Goal: Task Accomplishment & Management: Use online tool/utility

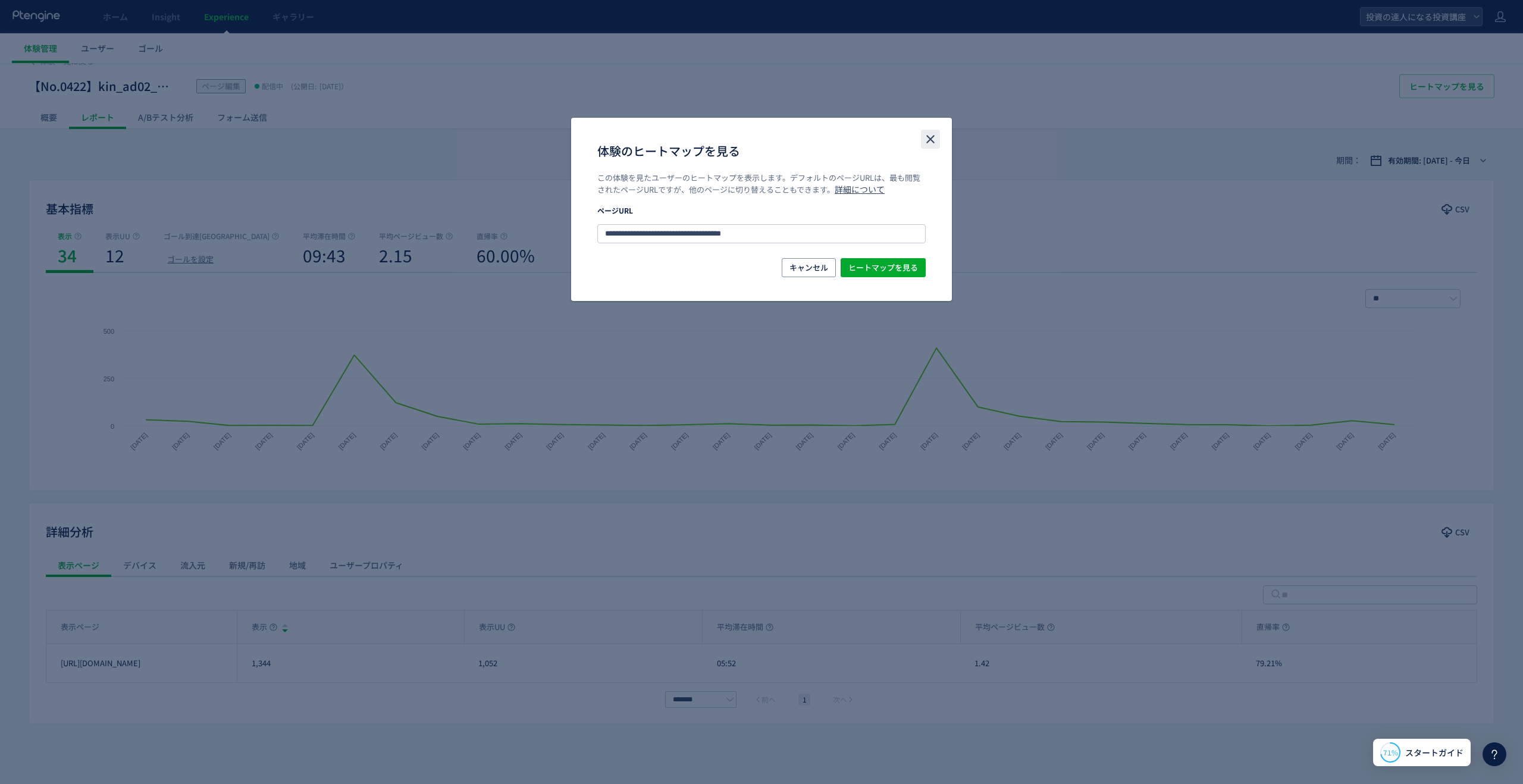
click at [927, 140] on icon "close" at bounding box center [930, 139] width 14 height 14
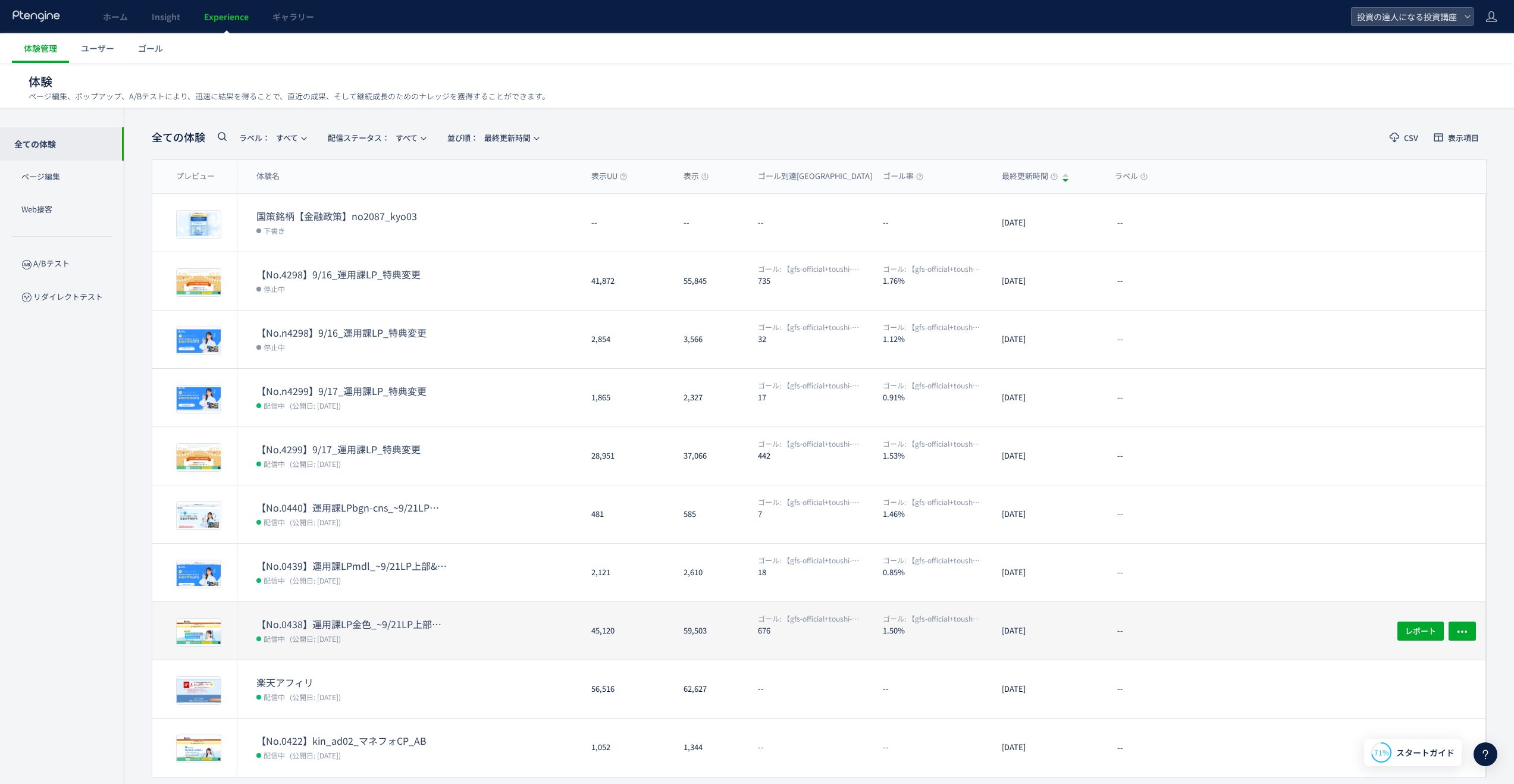
scroll to position [37, 0]
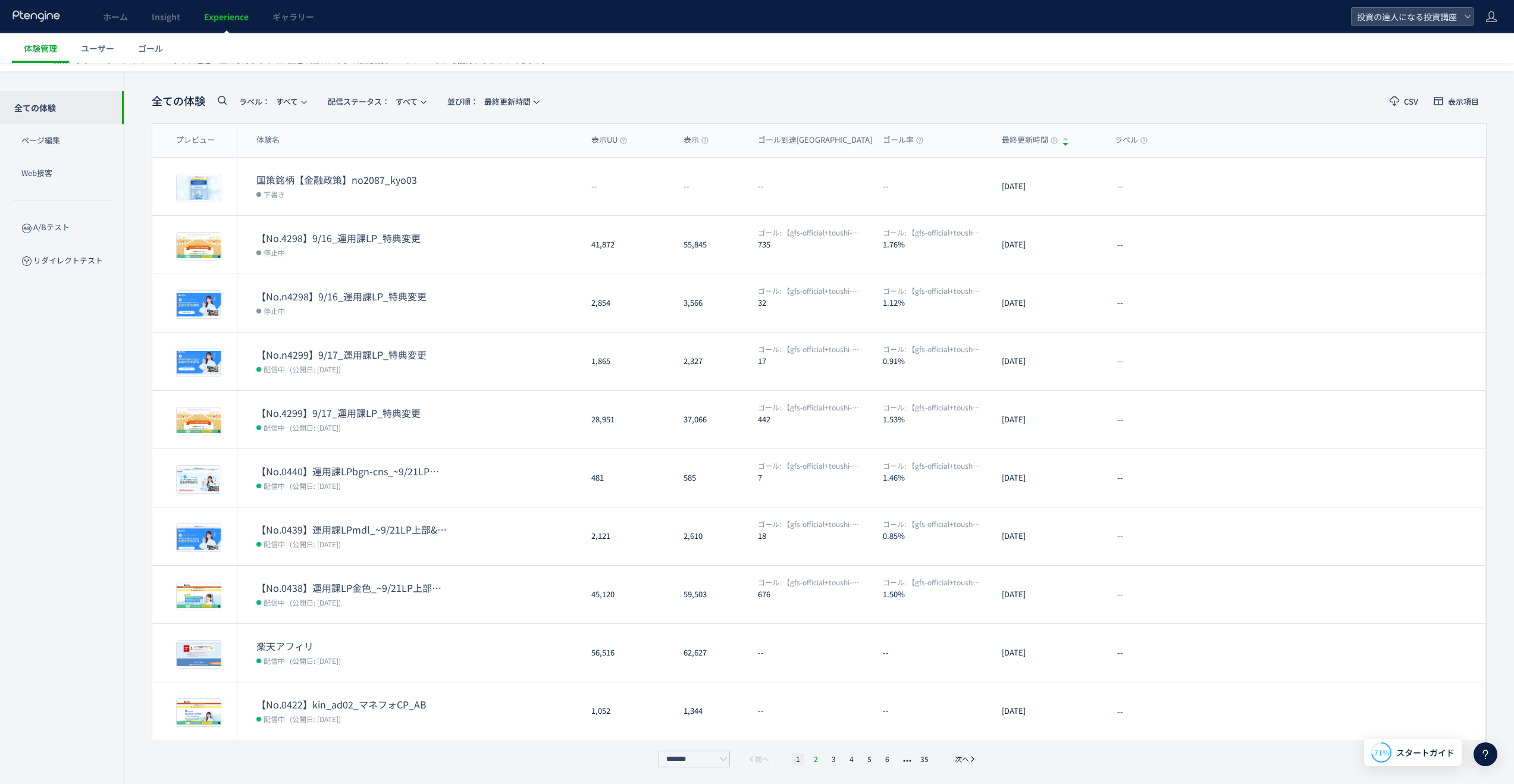
click at [813, 757] on li "2" at bounding box center [815, 759] width 12 height 12
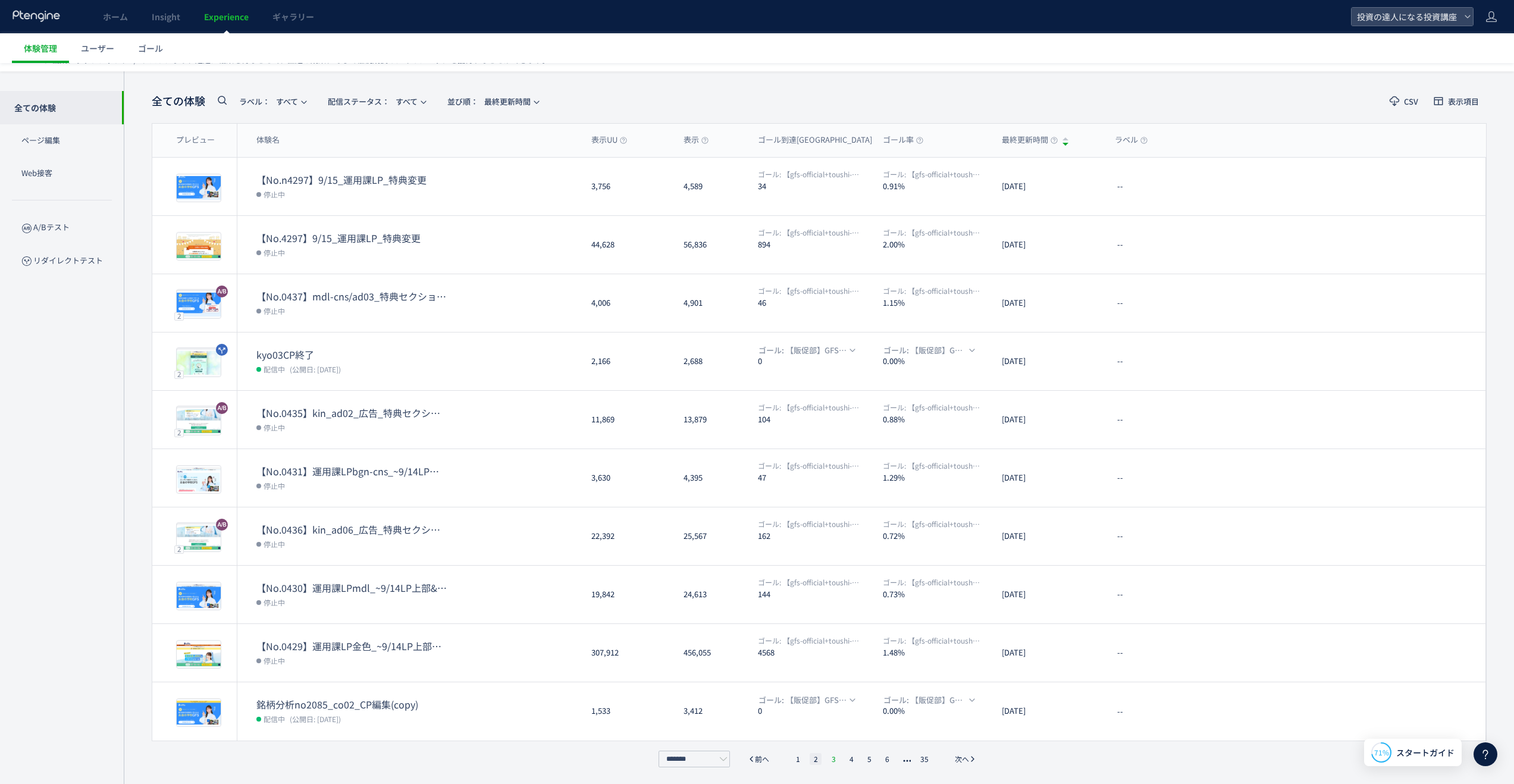
click at [836, 763] on div "******* 前へ 1 2 3 4 5 6 35 次へ" at bounding box center [818, 759] width 327 height 17
click at [834, 757] on li "3" at bounding box center [834, 759] width 12 height 12
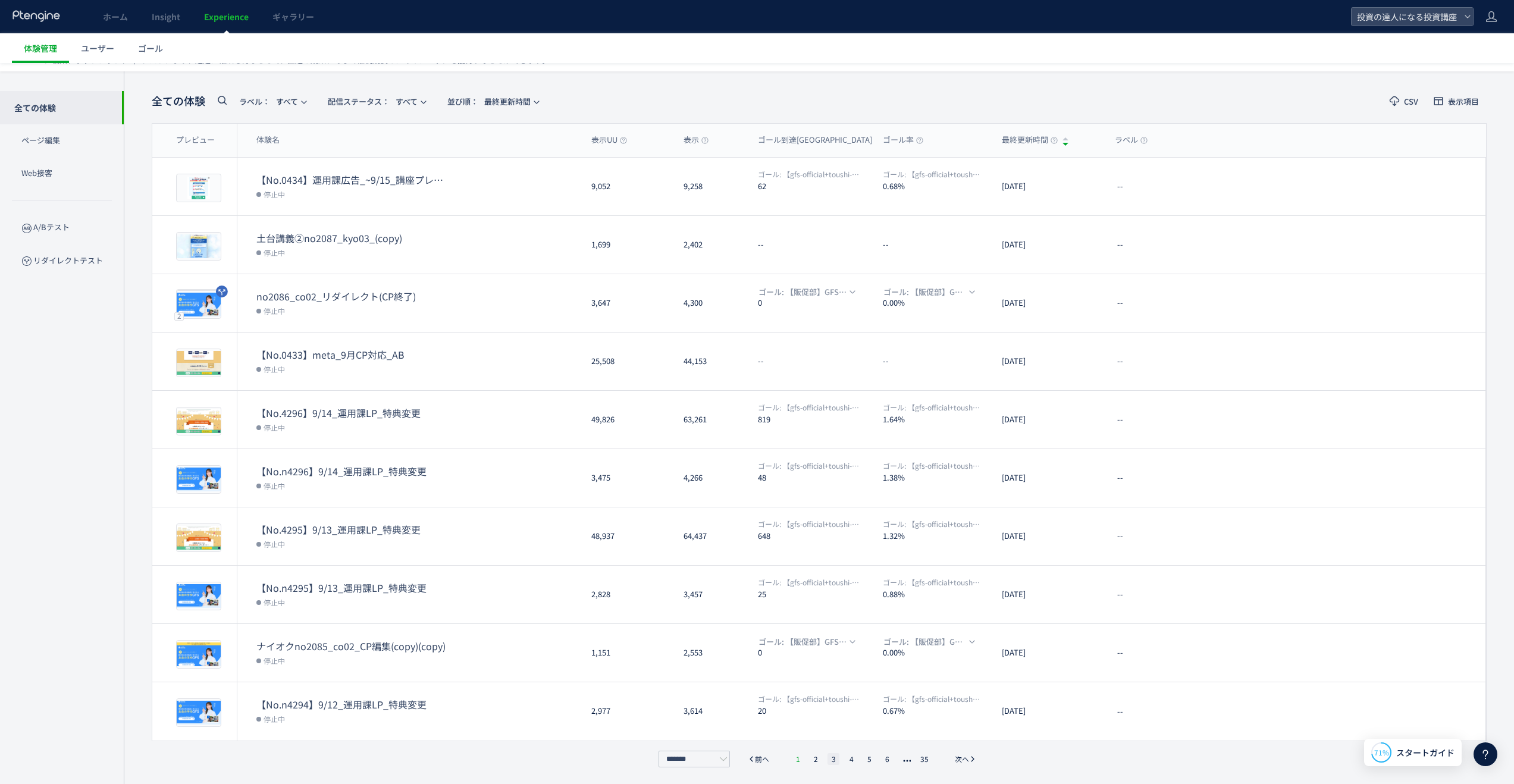
click at [796, 753] on li "1" at bounding box center [798, 759] width 12 height 12
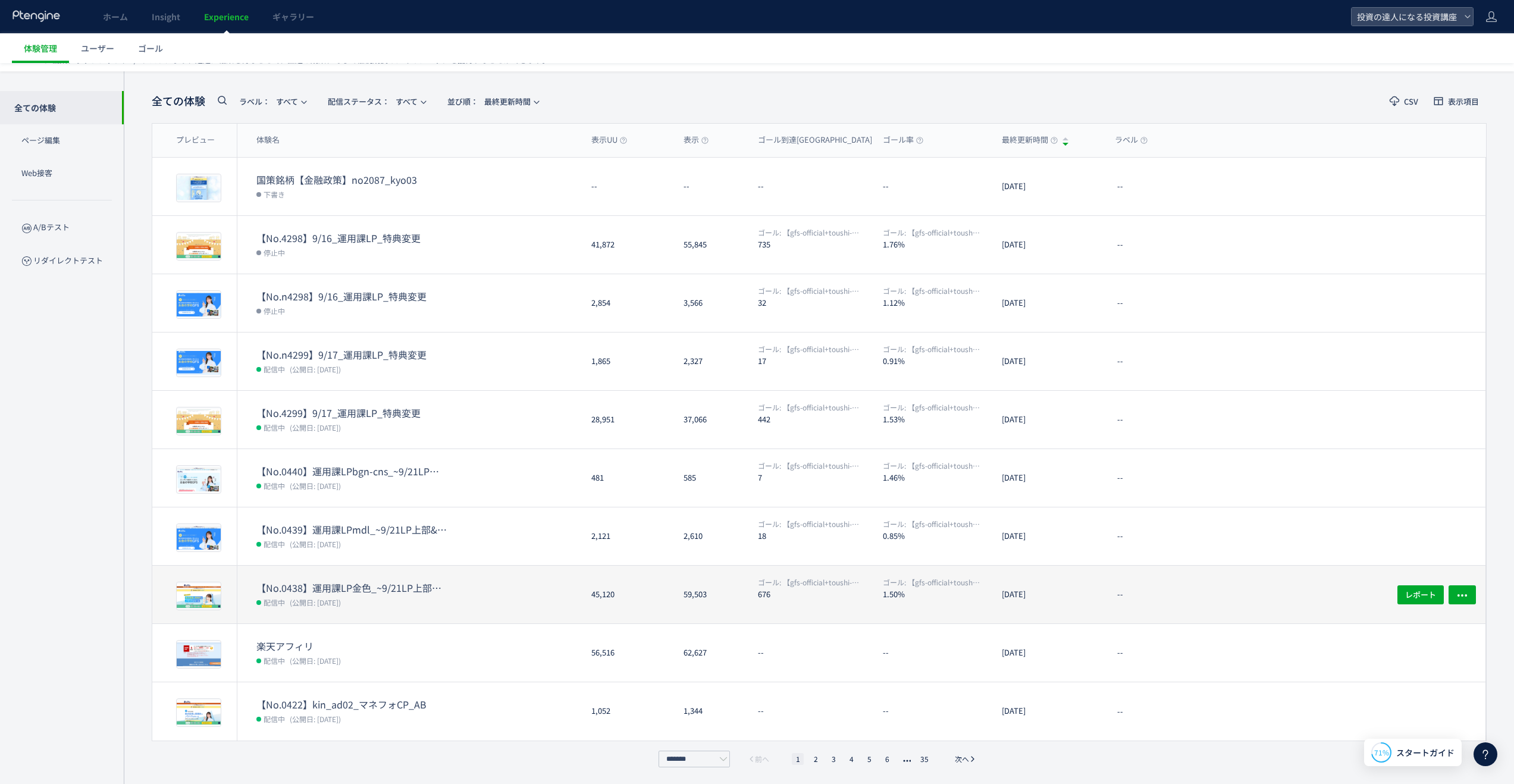
click at [535, 583] on dl "【No.0438】運用課LP金色_~9/21LP上部&講座を全て視聴 配信中 (公開日: 2025/09/16)" at bounding box center [419, 602] width 326 height 42
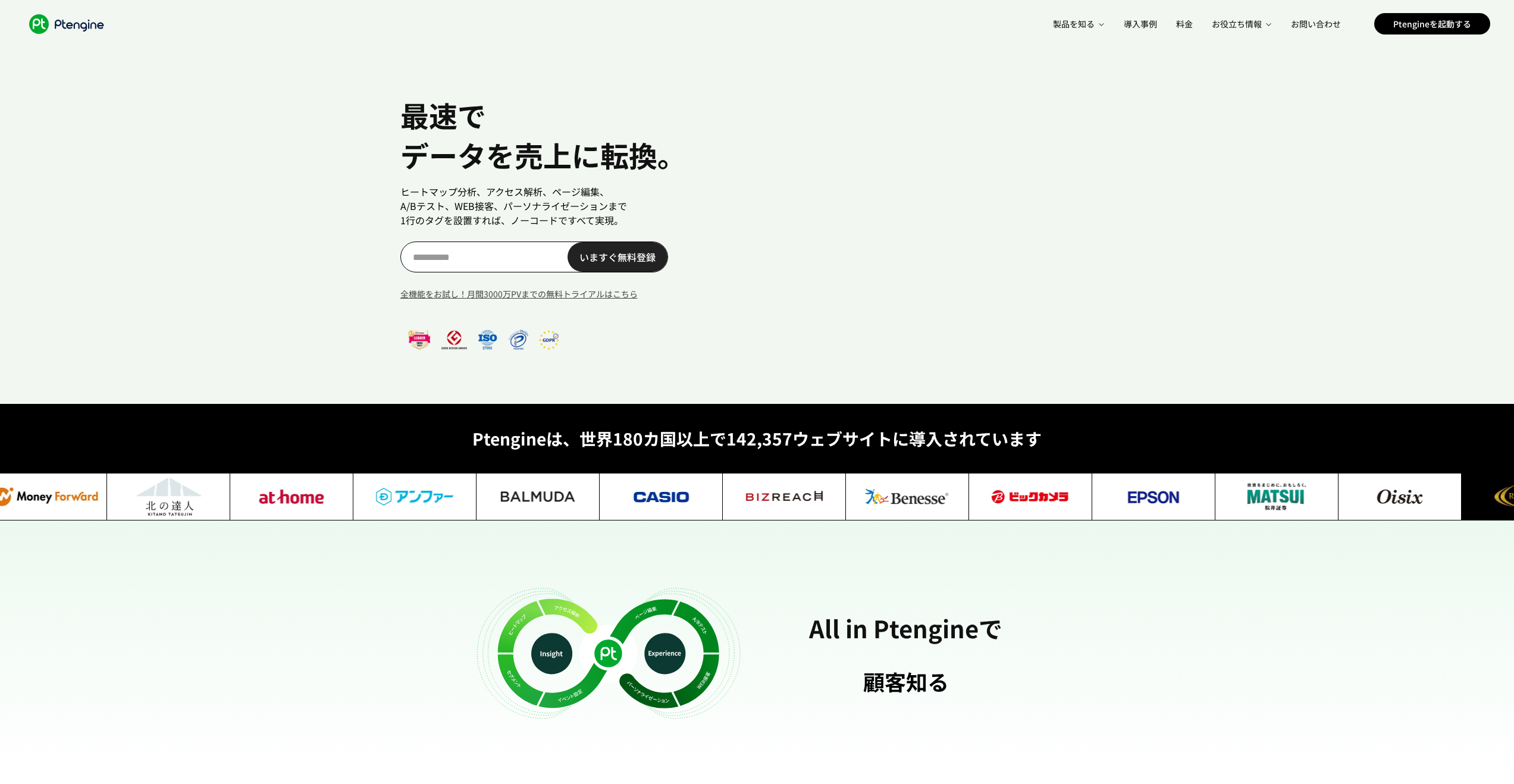
scroll to position [0, 18]
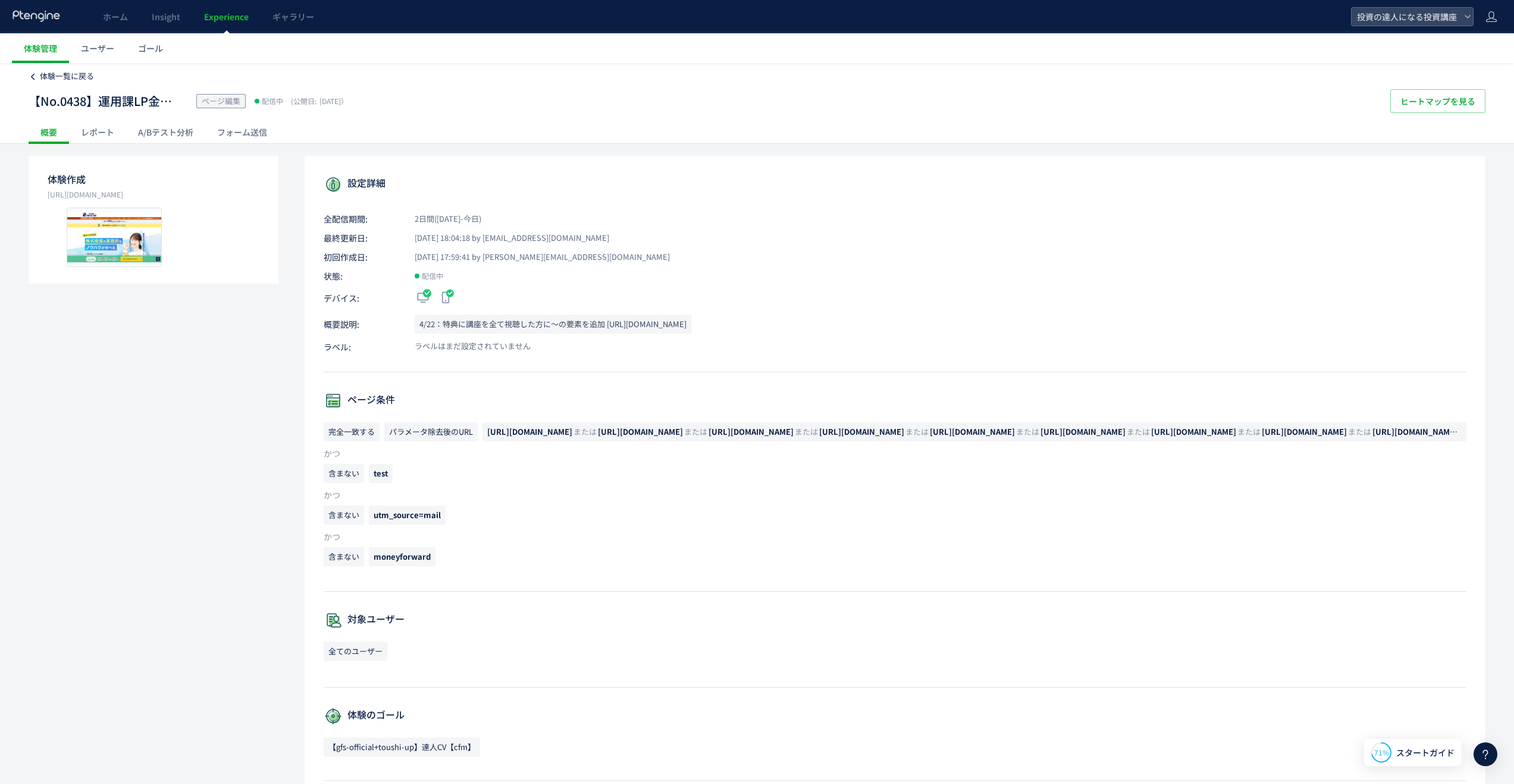
click at [59, 73] on span "体験一覧に戻る" at bounding box center [66, 76] width 54 height 11
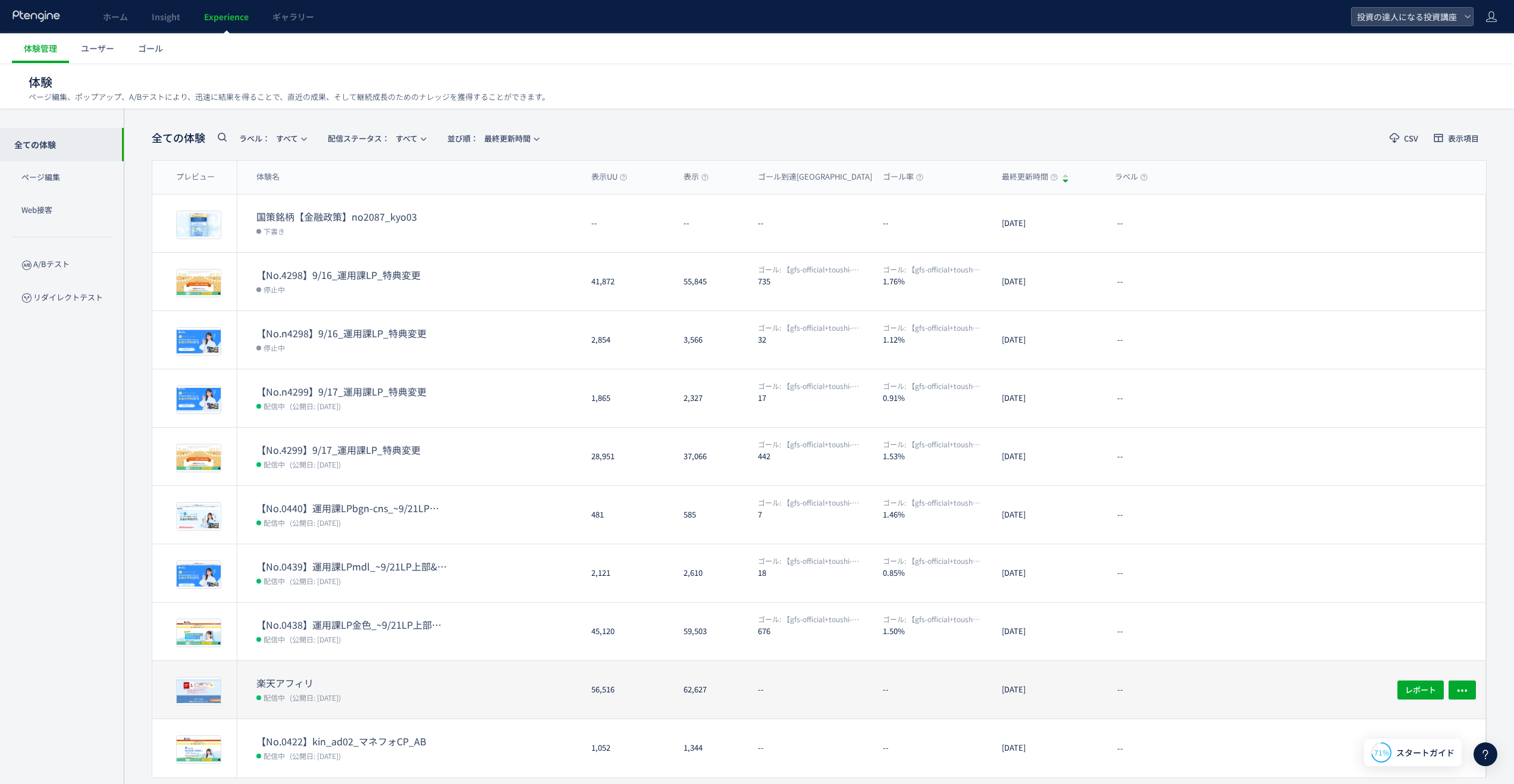
scroll to position [37, 0]
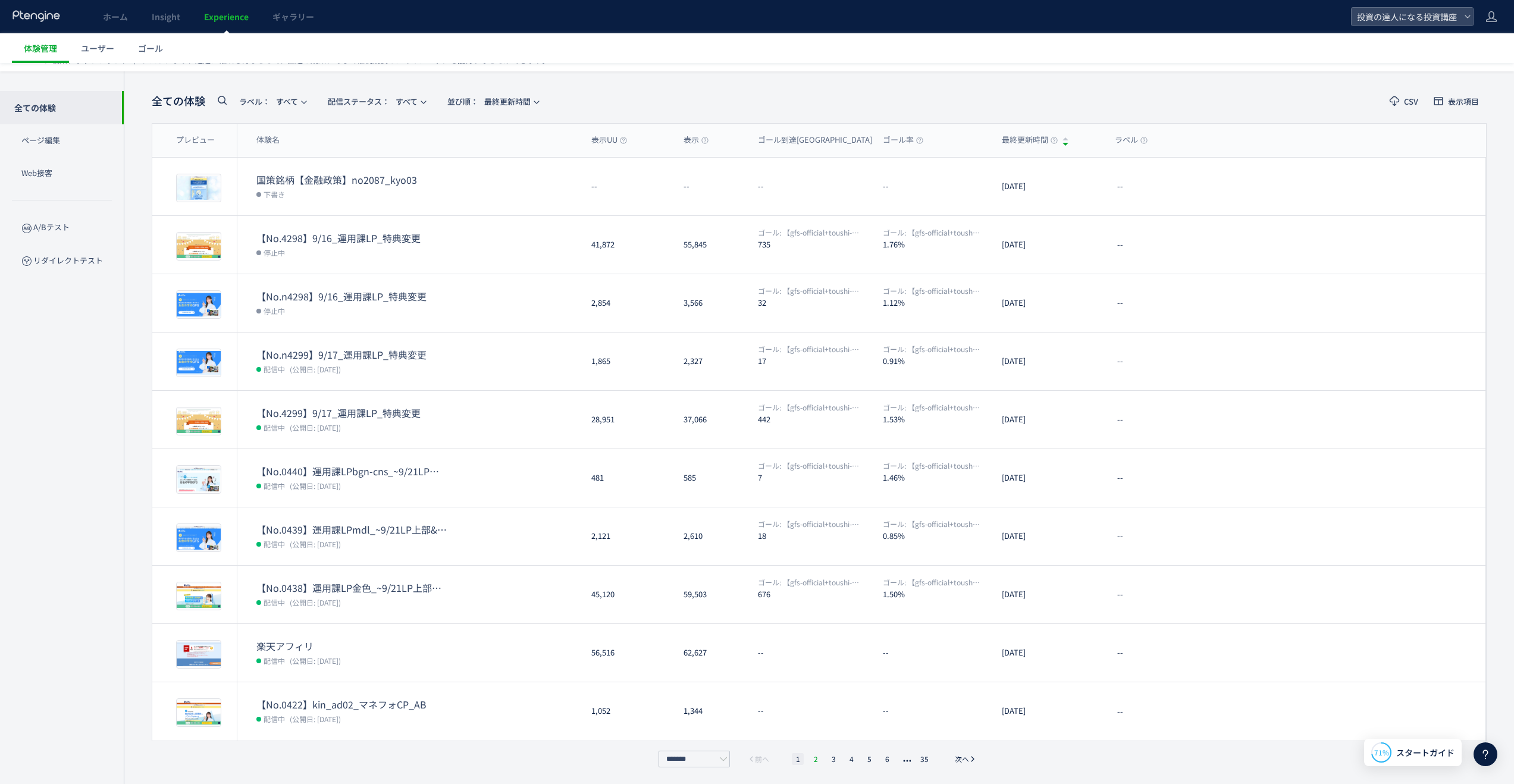
click at [818, 757] on li "2" at bounding box center [815, 759] width 12 height 12
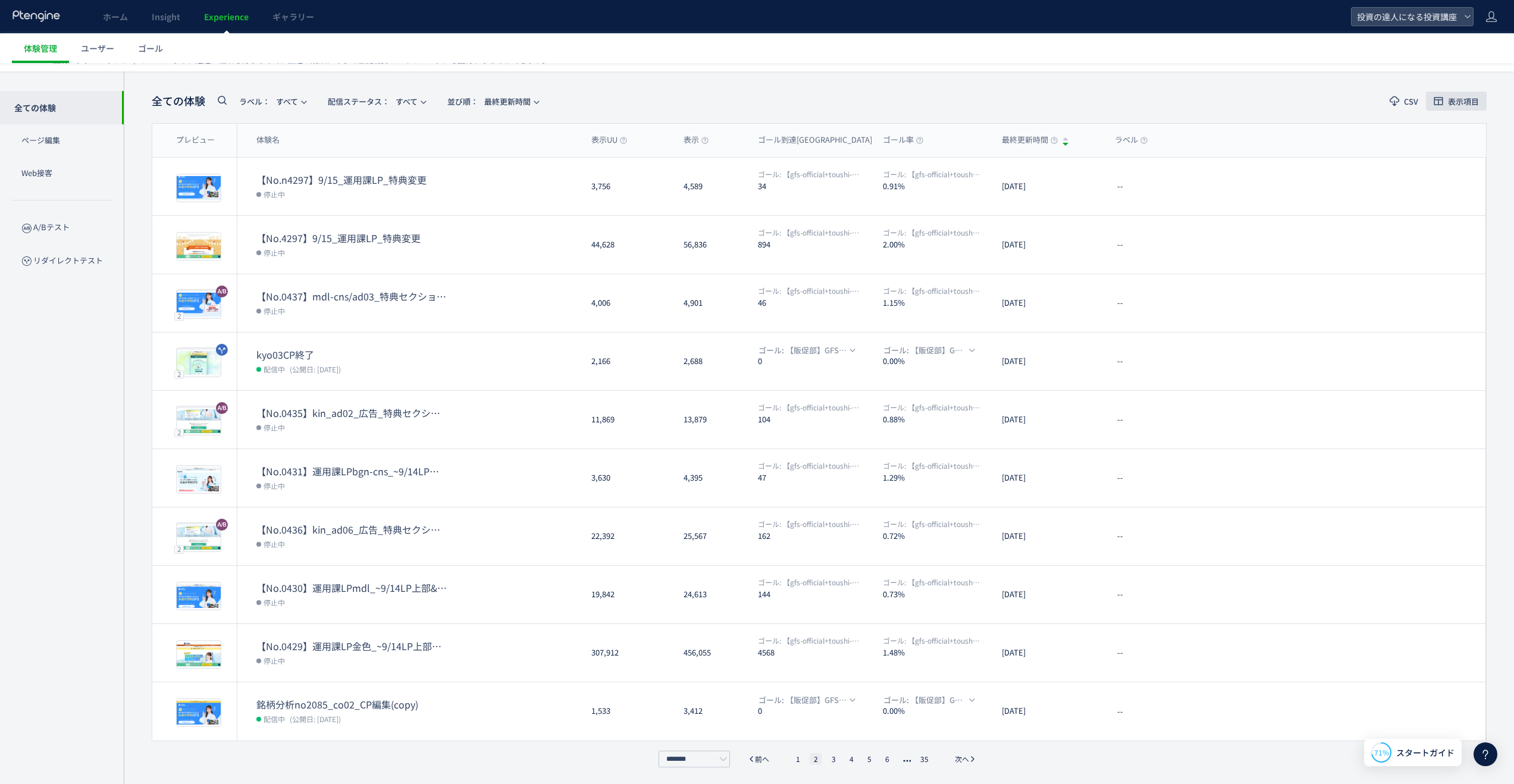
click at [1462, 104] on span "表示項目" at bounding box center [1463, 101] width 31 height 8
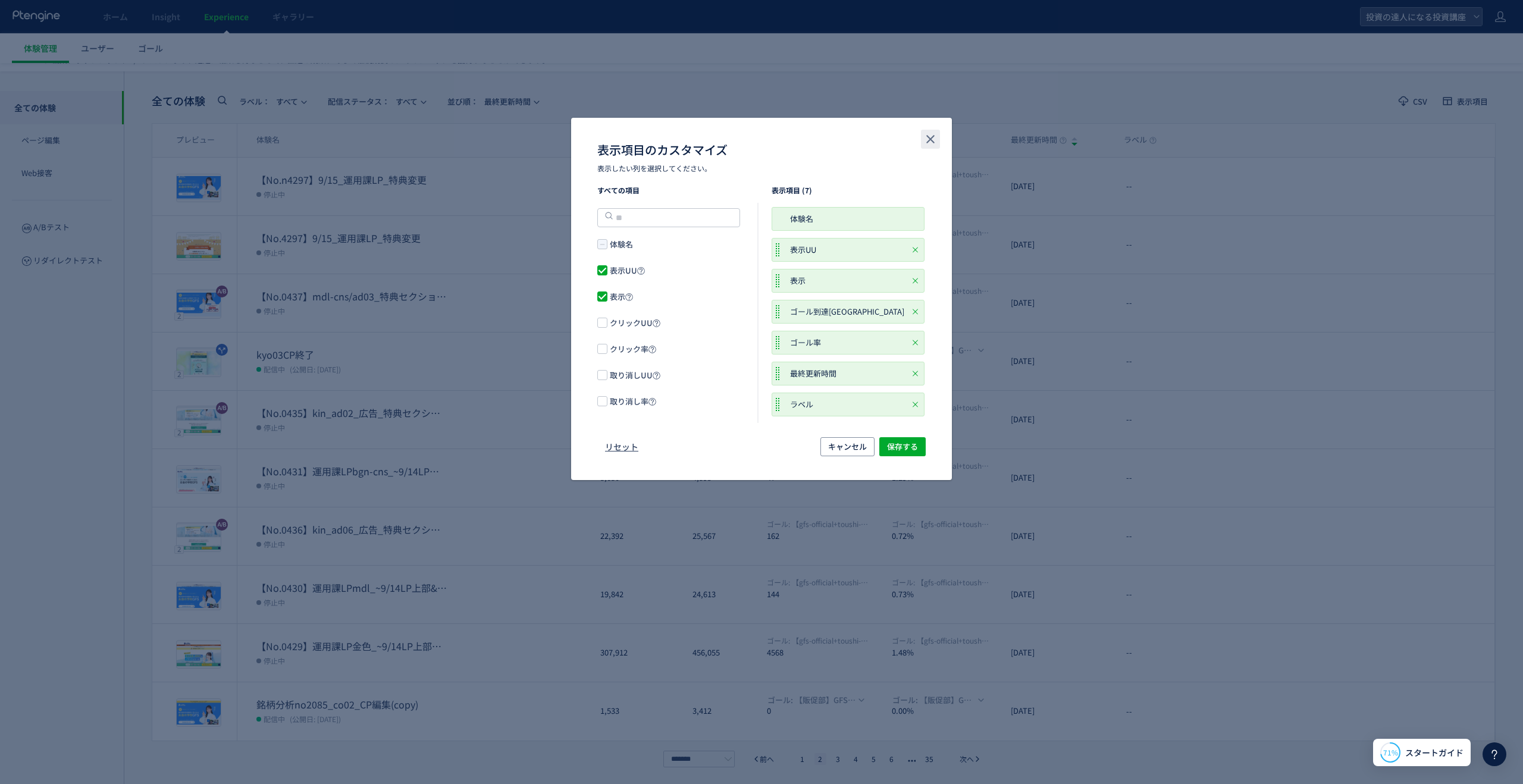
click at [934, 131] on button "close" at bounding box center [930, 139] width 19 height 19
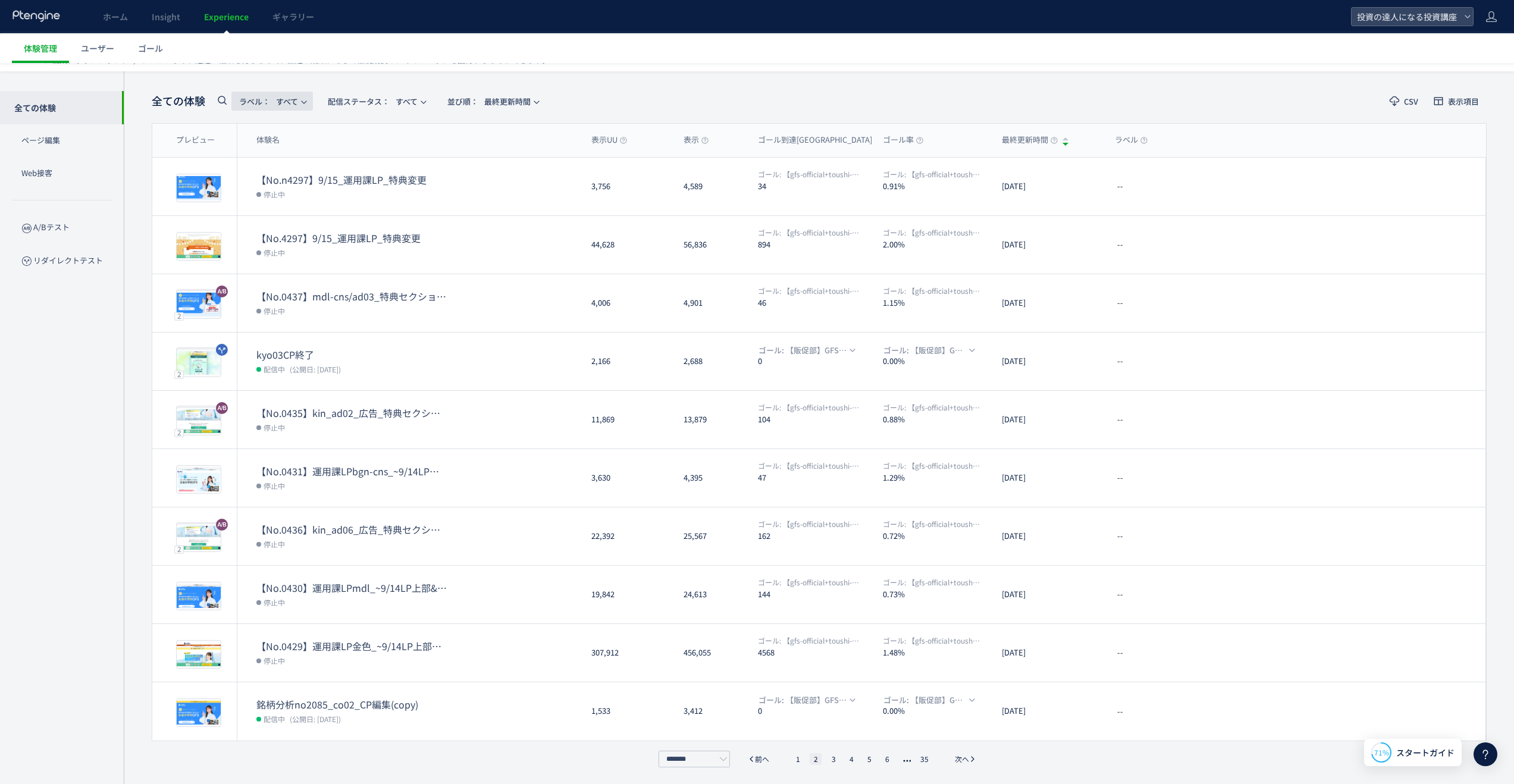
click at [300, 97] on button "ラベル： すべて" at bounding box center [272, 101] width 82 height 19
click at [423, 101] on icon "button" at bounding box center [423, 101] width 7 height 7
click at [92, 174] on p "Web接客" at bounding box center [62, 173] width 124 height 33
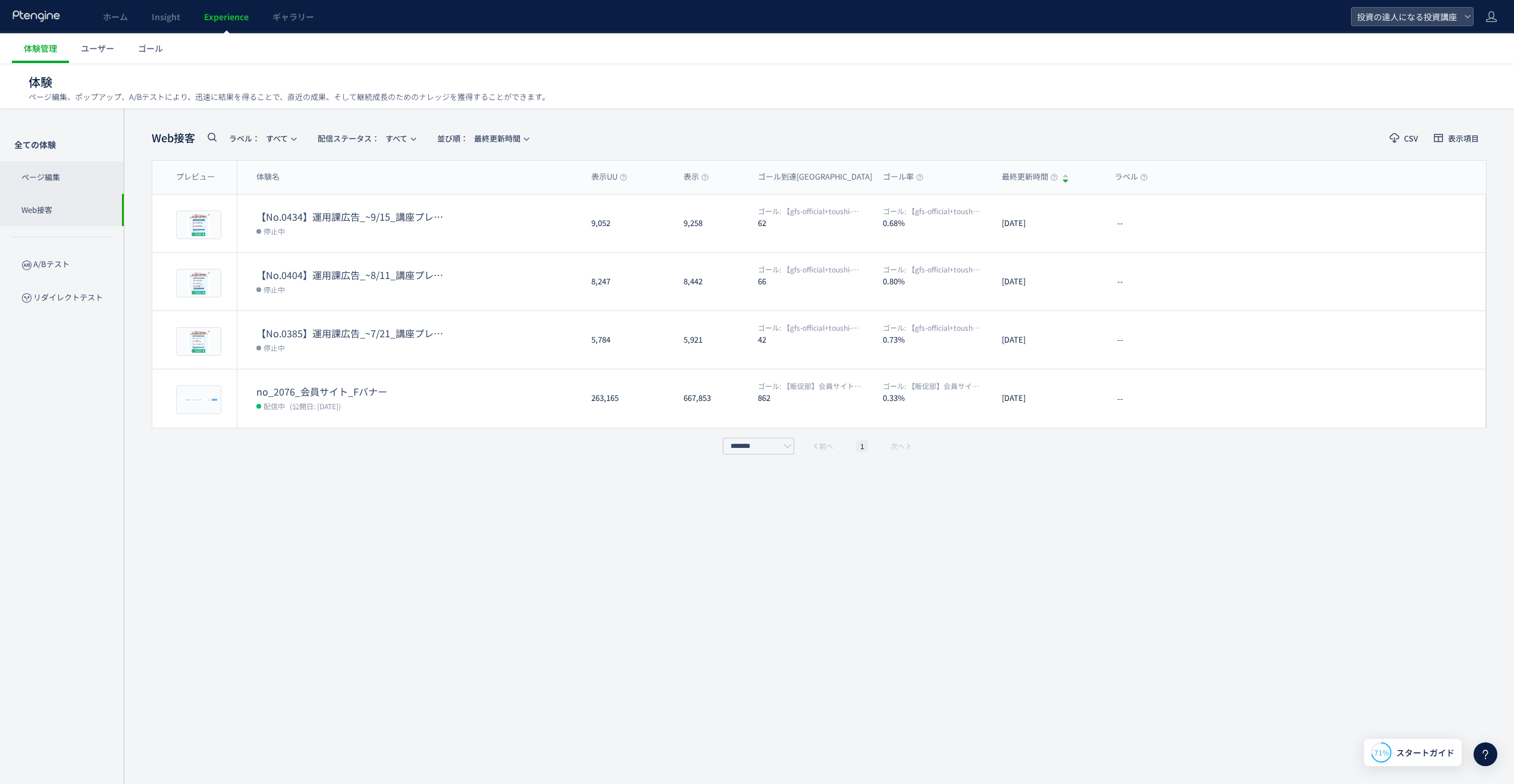
click at [82, 176] on p "ページ編集" at bounding box center [62, 177] width 124 height 33
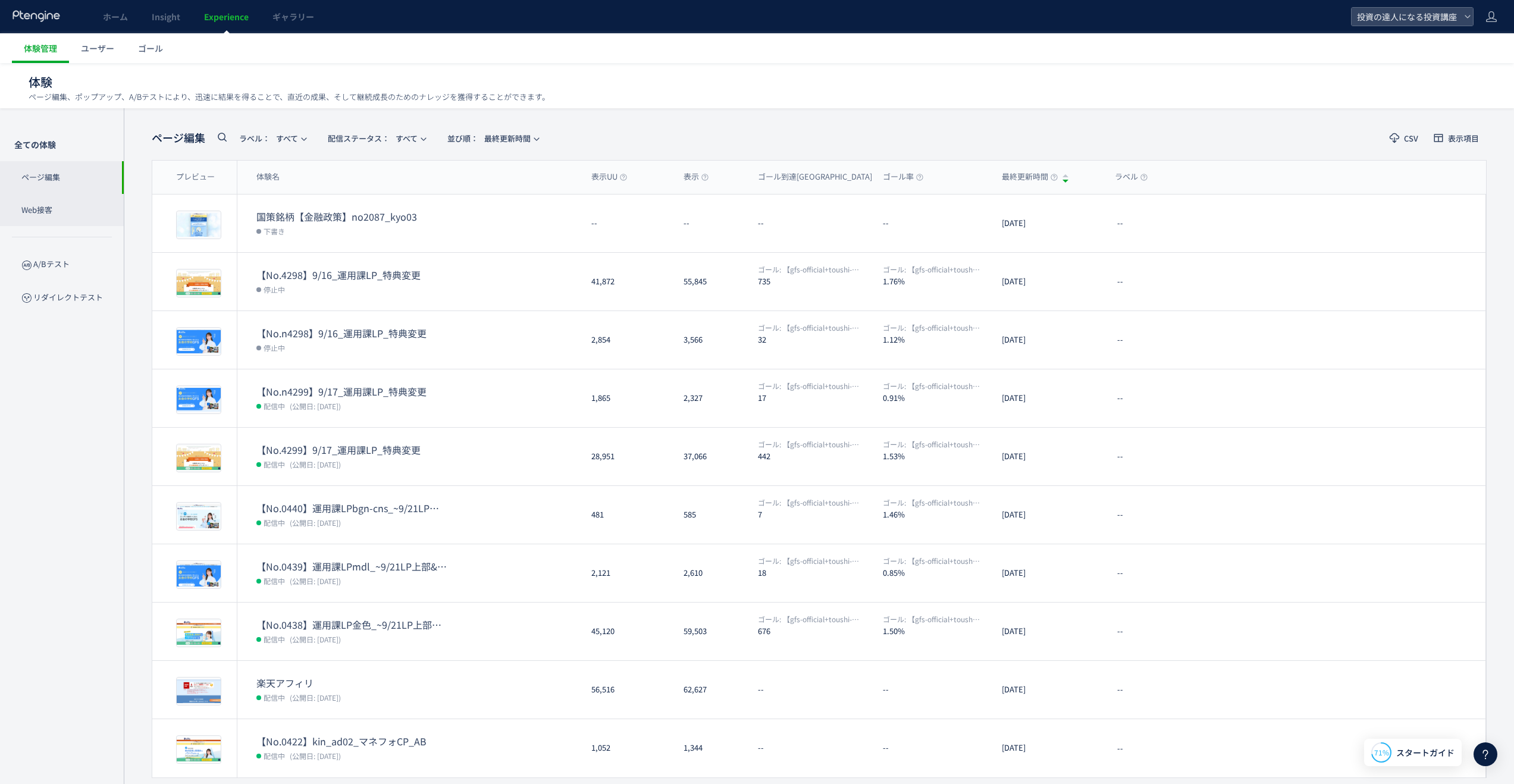
click at [67, 203] on p "Web接客" at bounding box center [62, 210] width 124 height 33
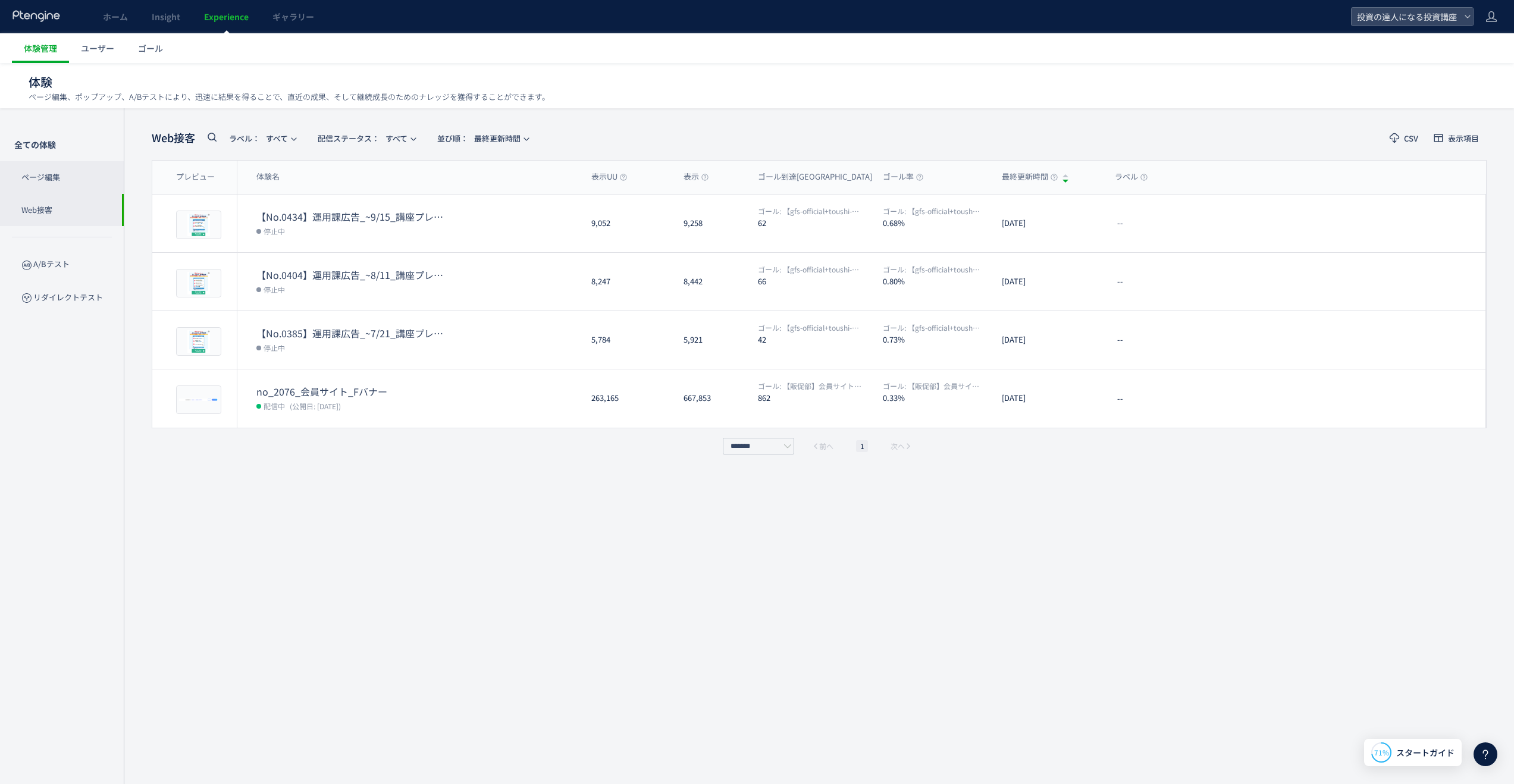
click at [74, 177] on p "ページ編集" at bounding box center [62, 177] width 124 height 33
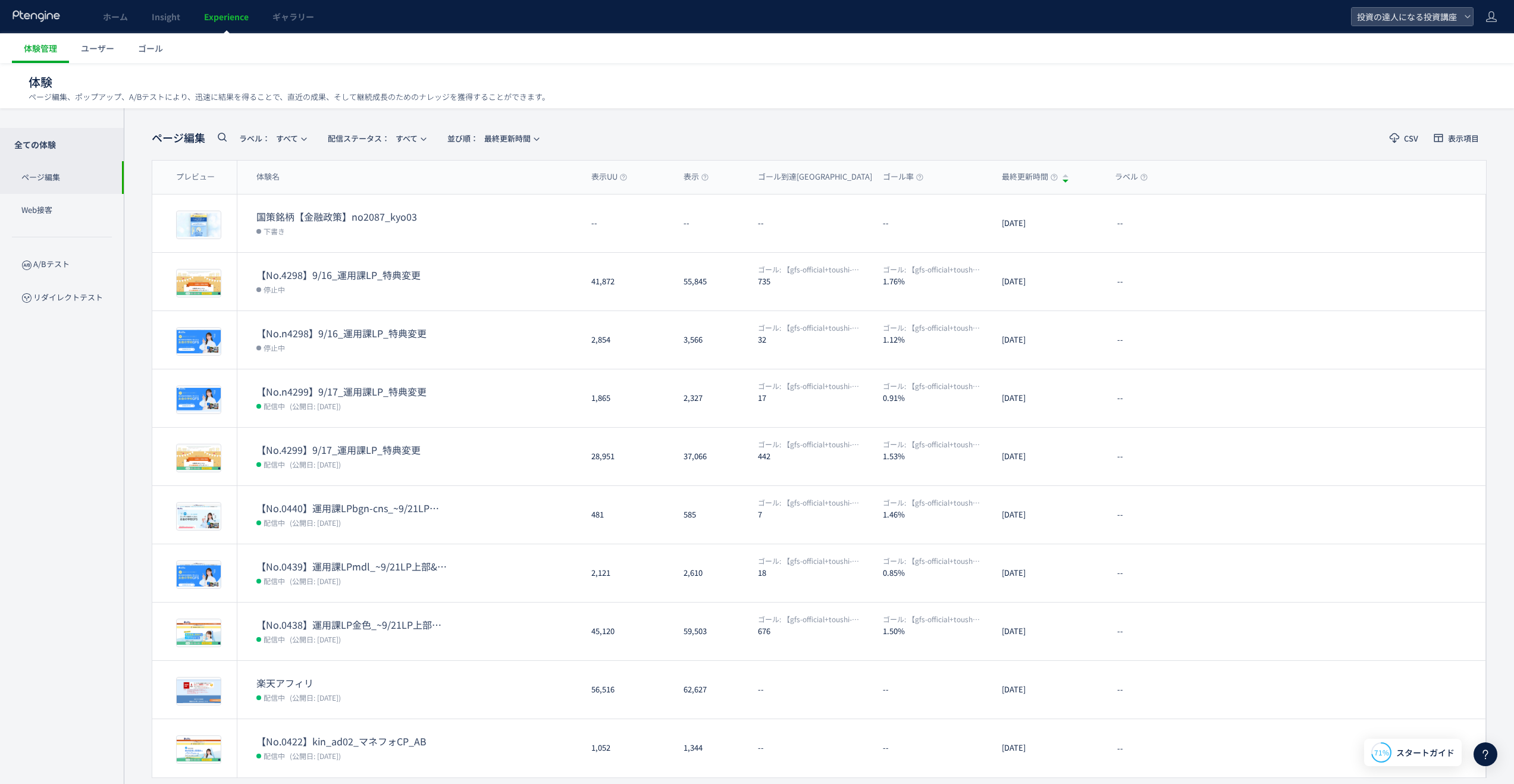
click at [77, 149] on p "全ての体験" at bounding box center [62, 145] width 124 height 34
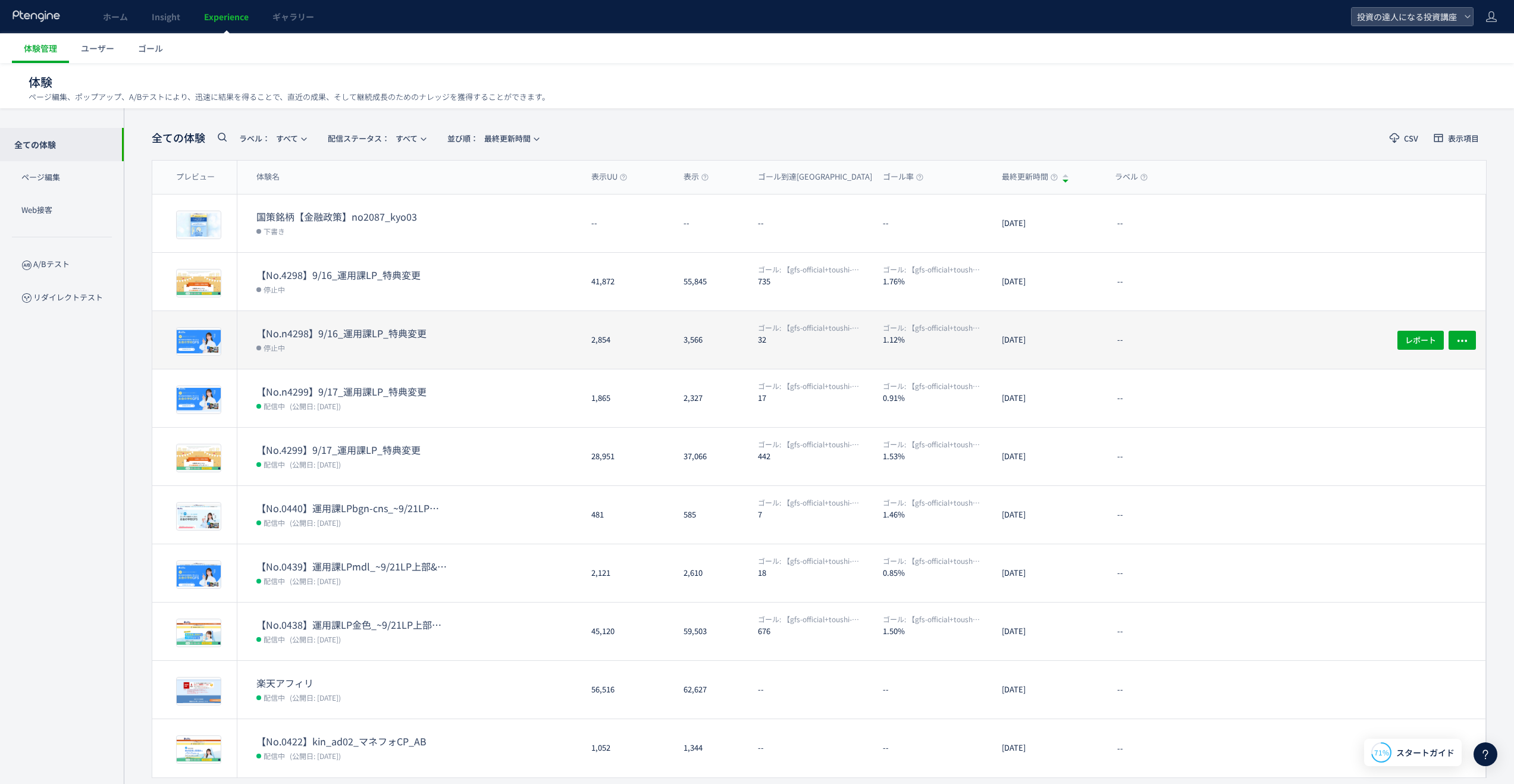
scroll to position [37, 0]
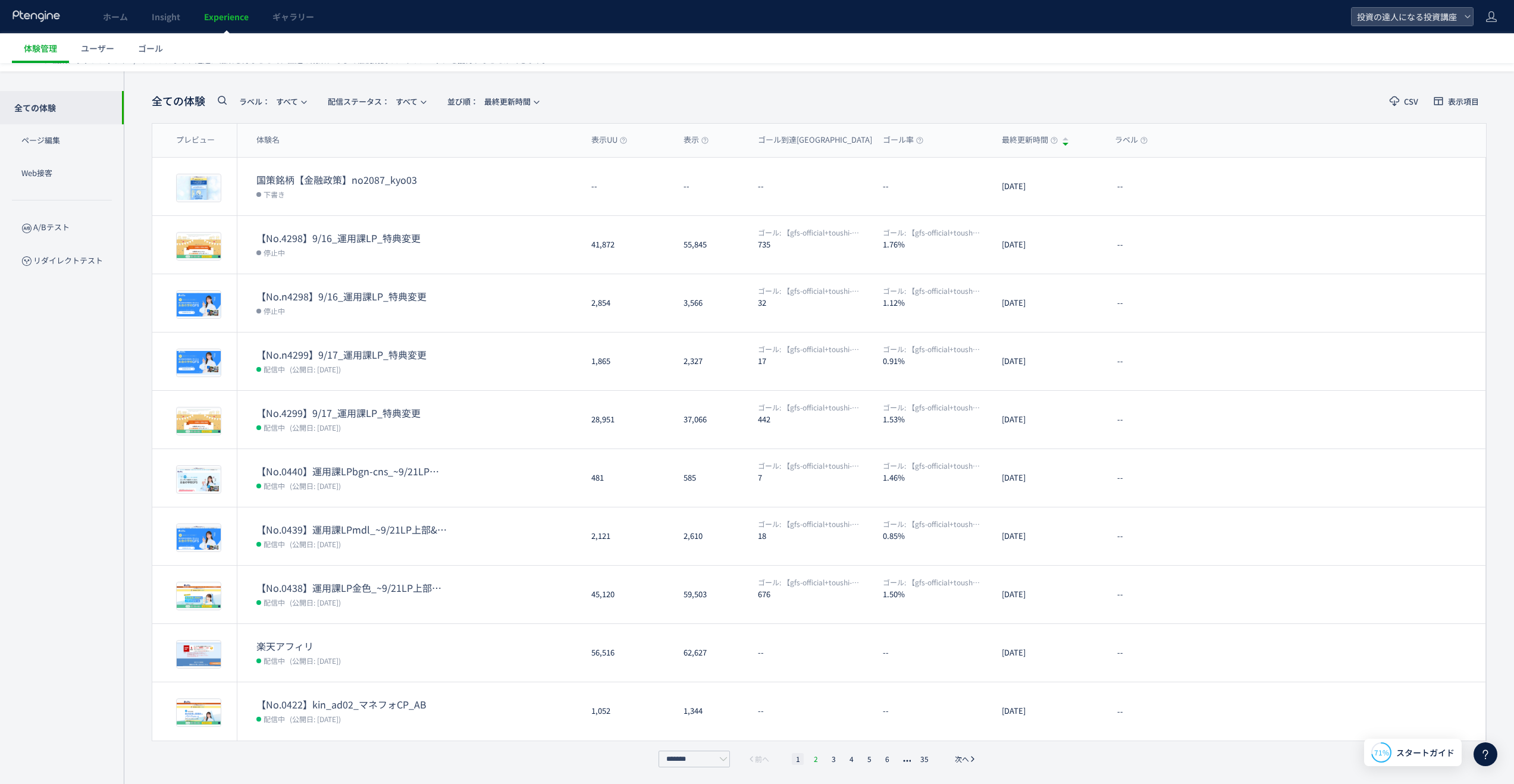
click at [817, 755] on li "2" at bounding box center [815, 759] width 12 height 12
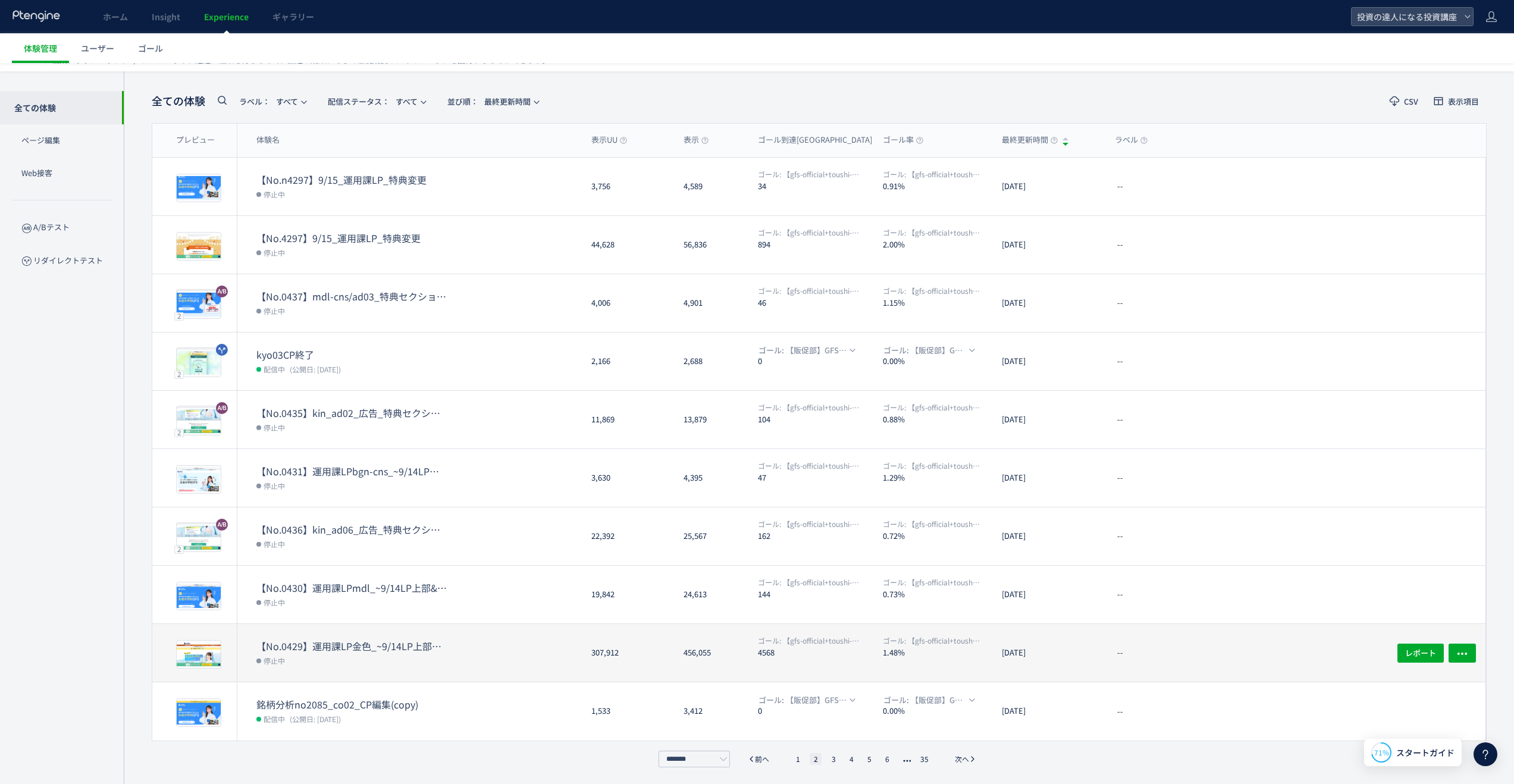
click at [522, 654] on dd "停止中" at bounding box center [419, 660] width 326 height 15
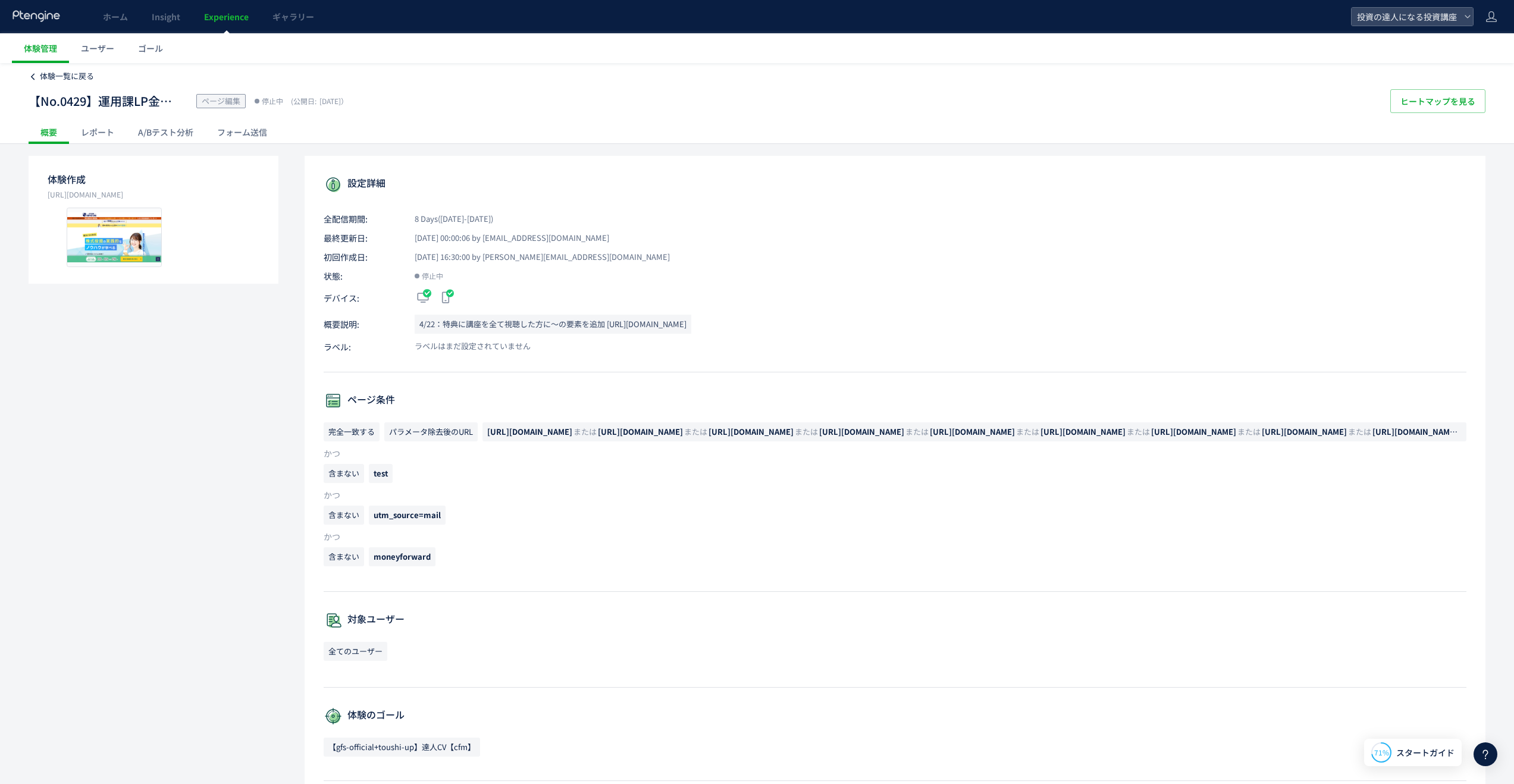
click at [56, 80] on span "体験一覧に戻る" at bounding box center [66, 76] width 54 height 11
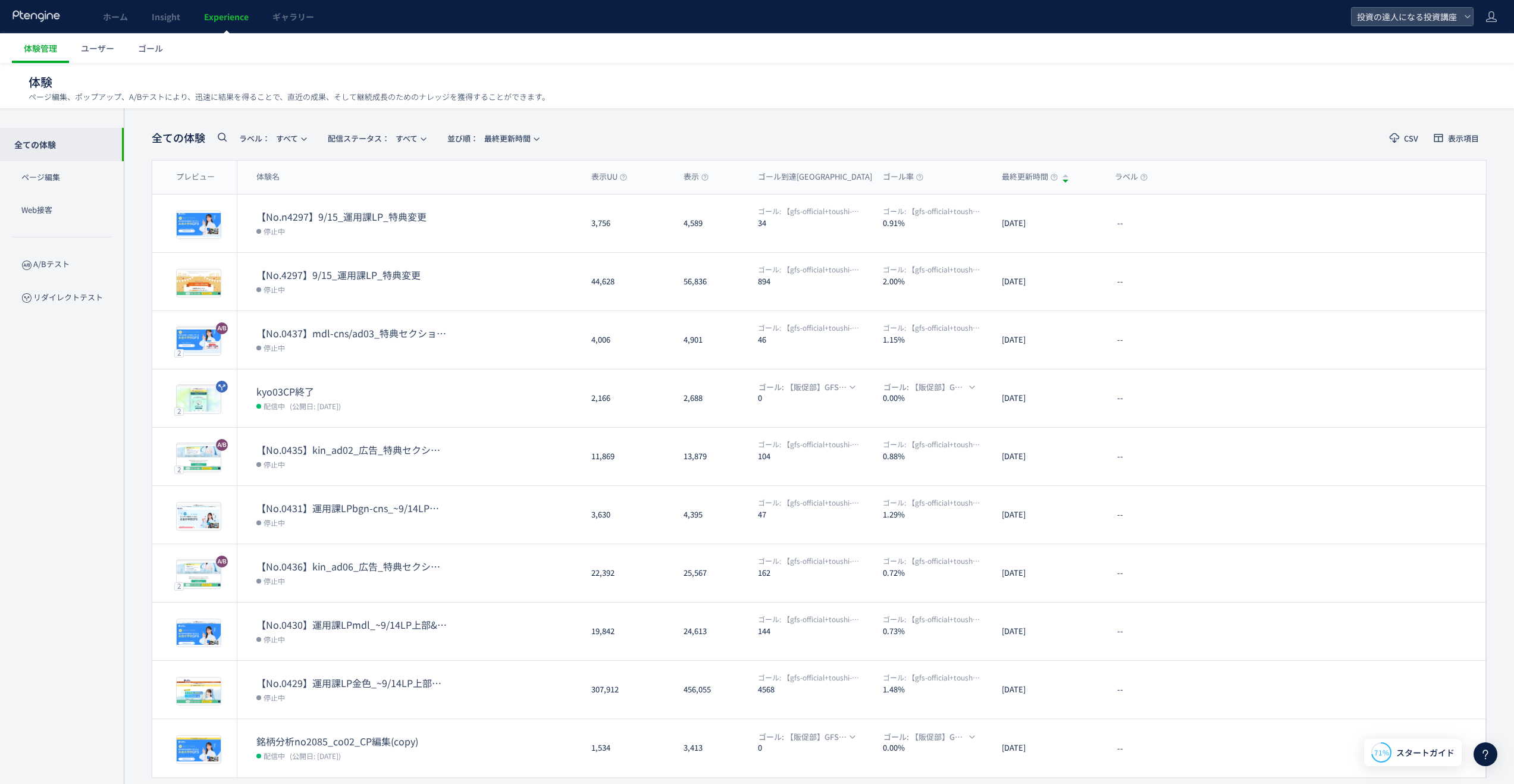
scroll to position [37, 0]
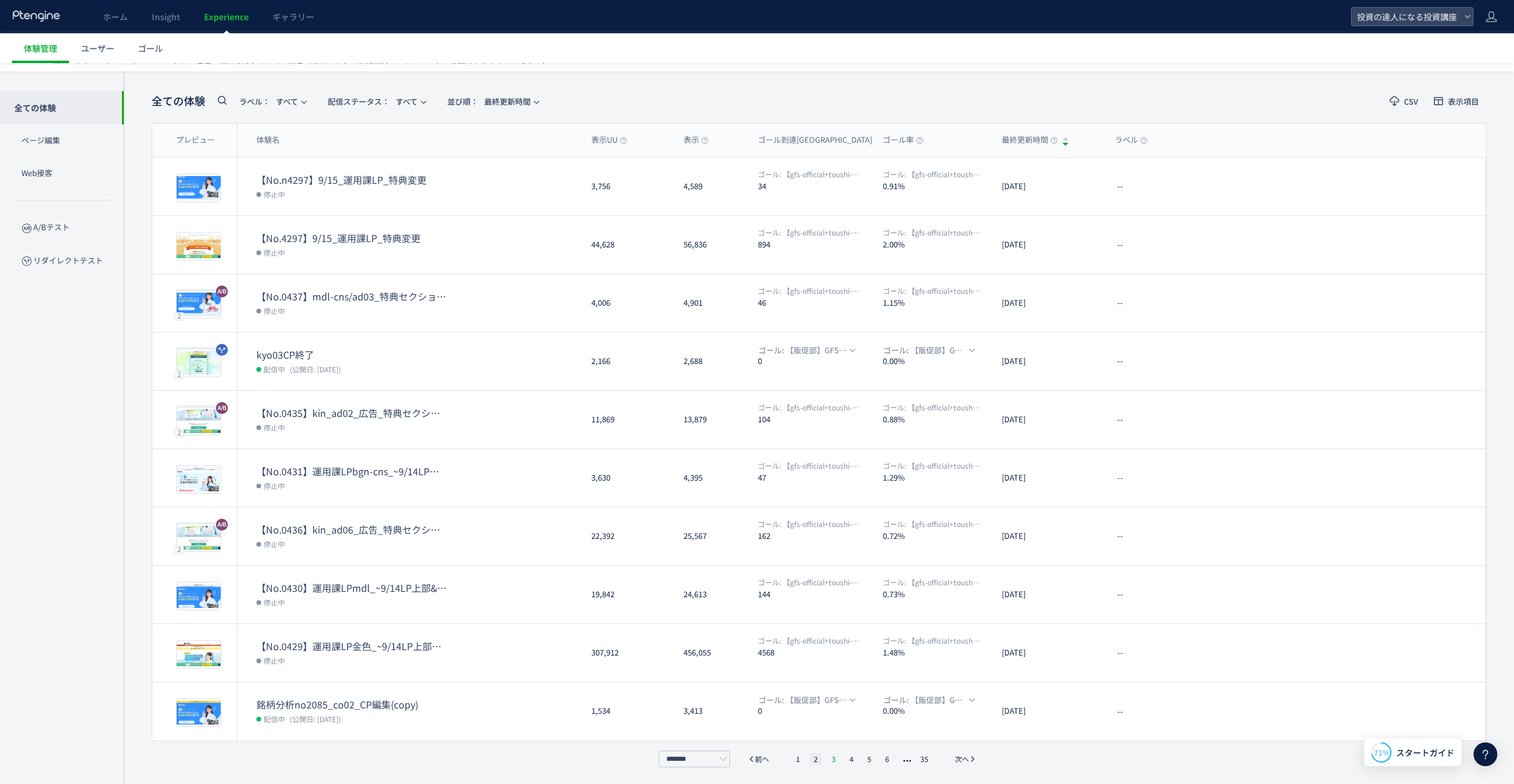
click at [835, 759] on li "3" at bounding box center [834, 759] width 12 height 12
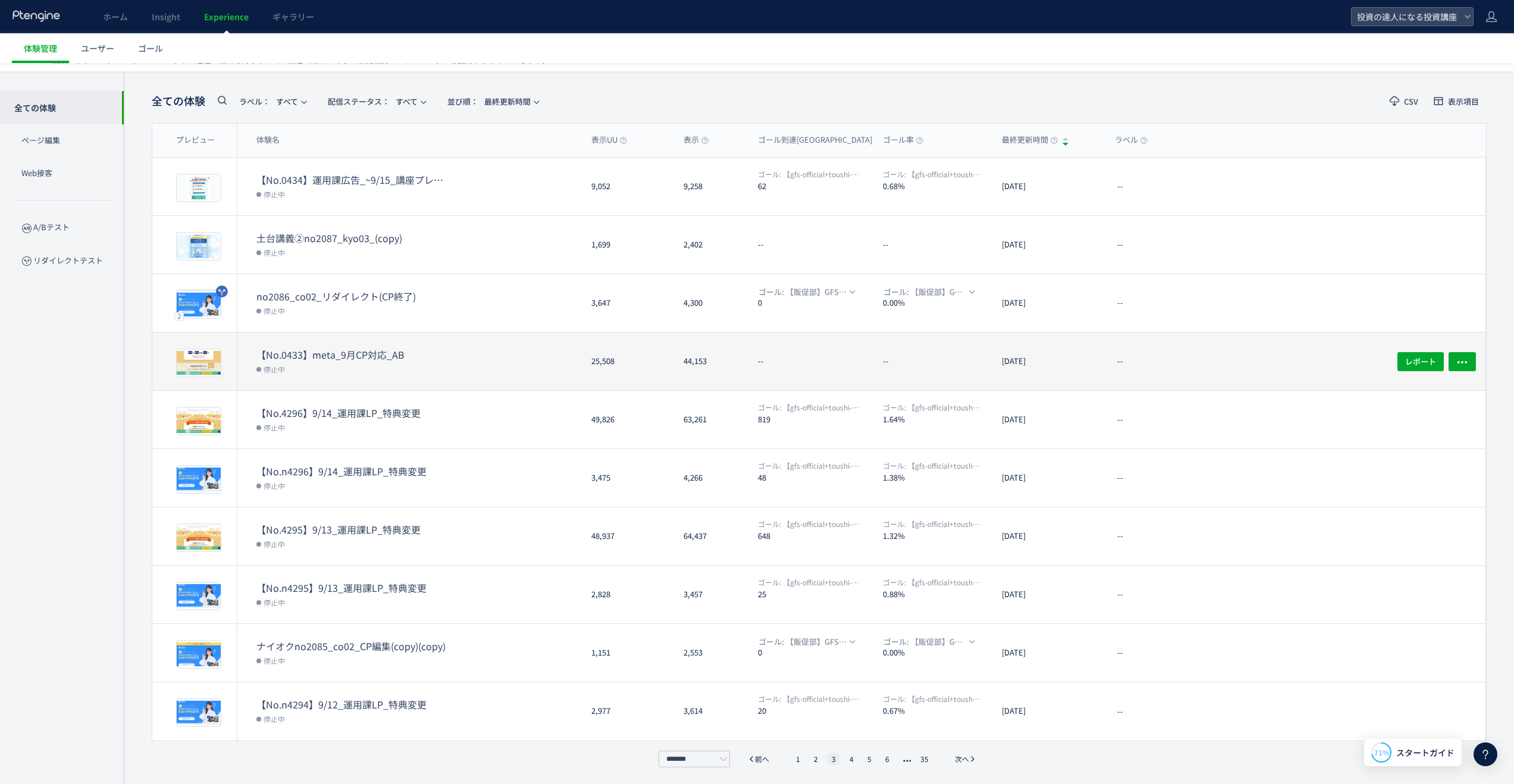
click at [513, 363] on dd "停止中" at bounding box center [419, 368] width 326 height 15
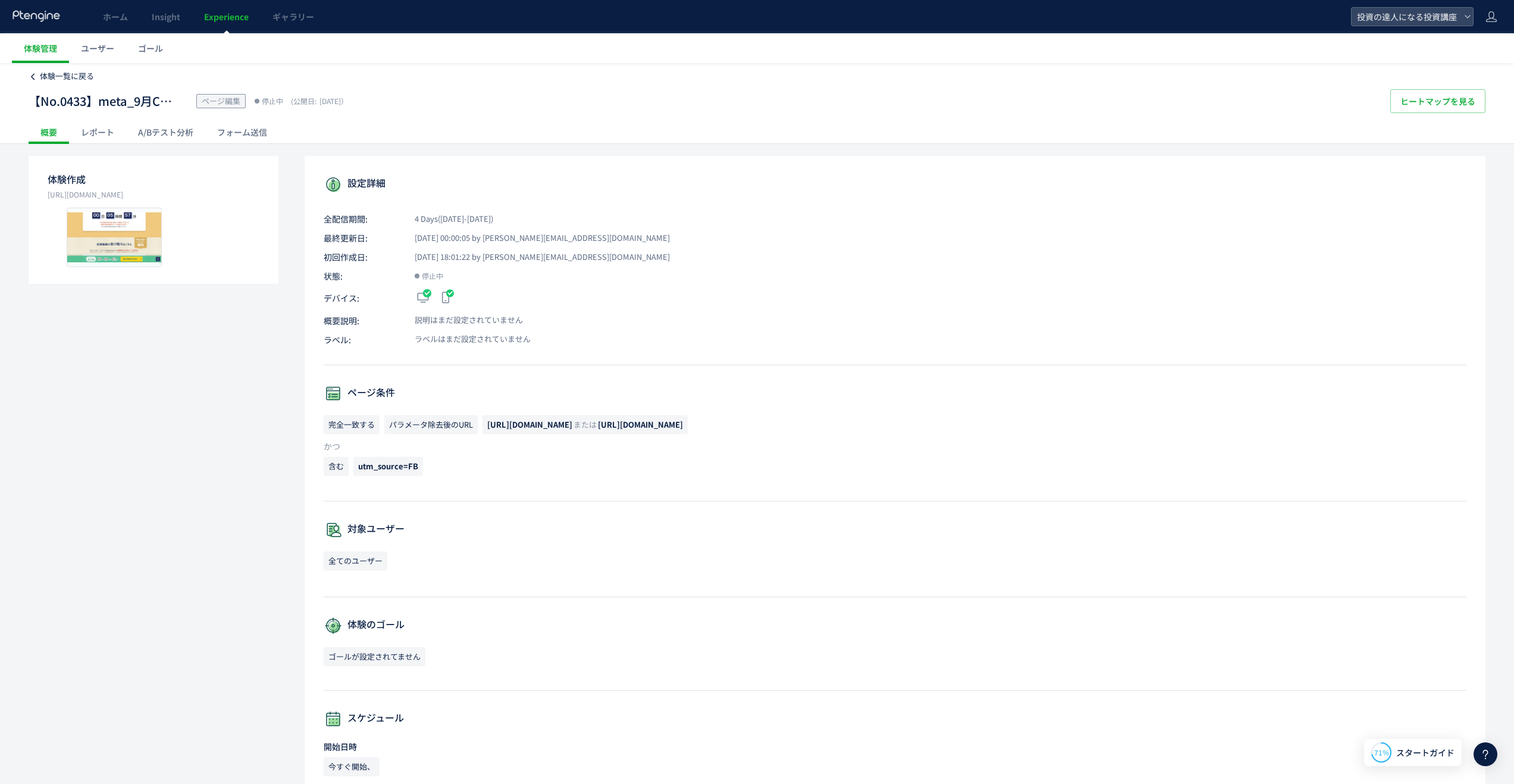
click at [34, 80] on link "体験一覧に戻る" at bounding box center [61, 76] width 66 height 11
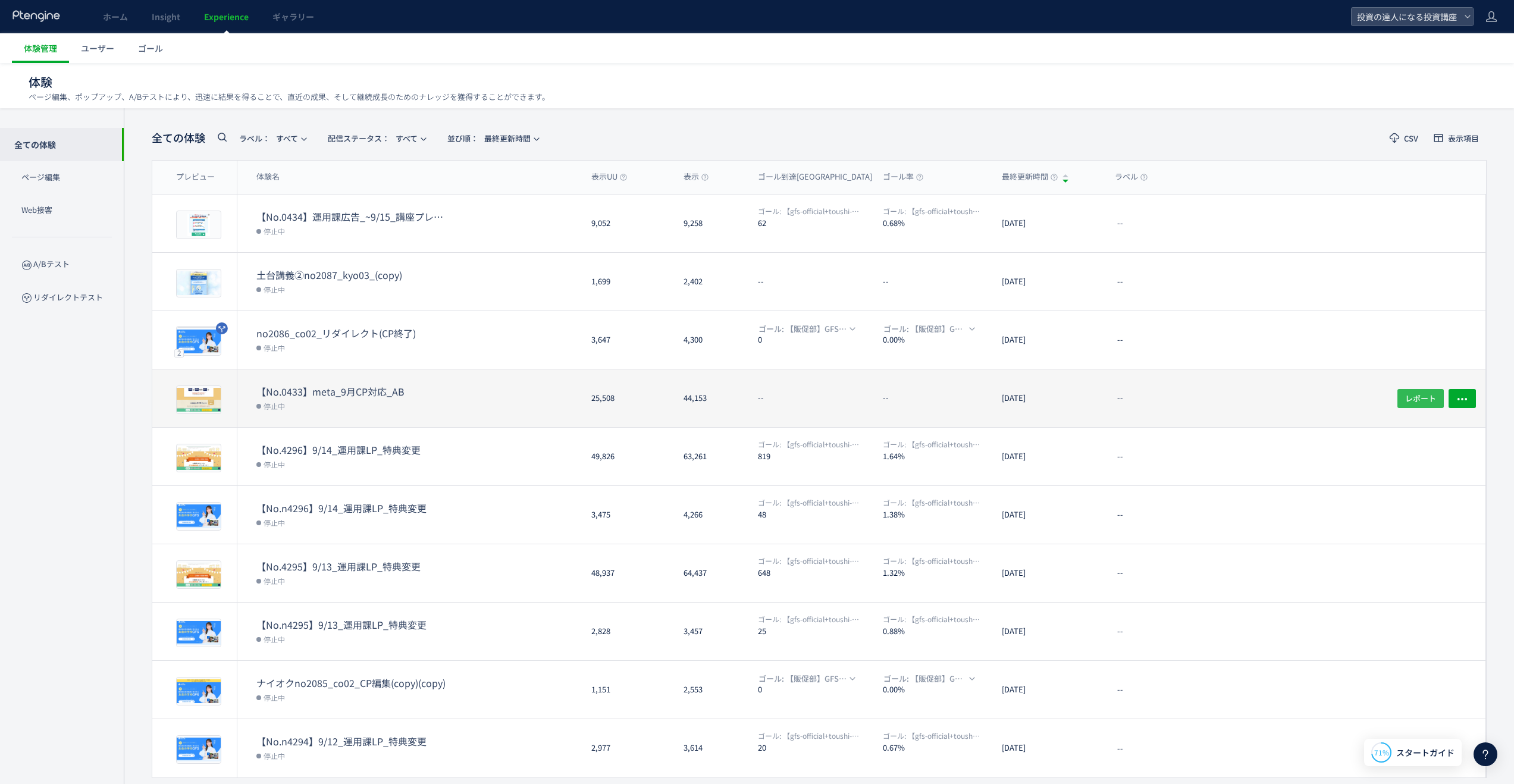
click at [1426, 398] on span "レポート" at bounding box center [1420, 397] width 31 height 19
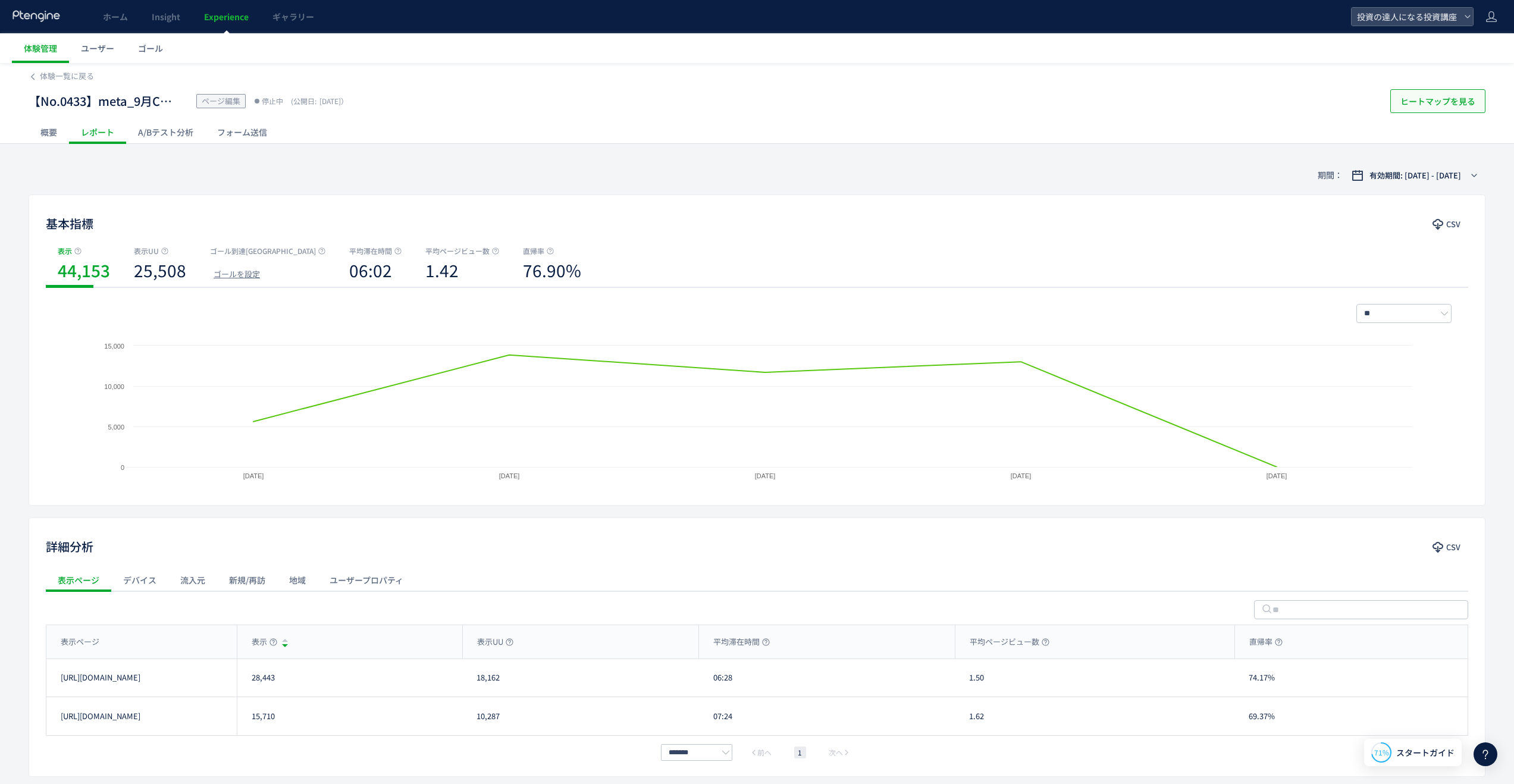
click at [1416, 103] on span "ヒートマップを見る" at bounding box center [1438, 101] width 75 height 24
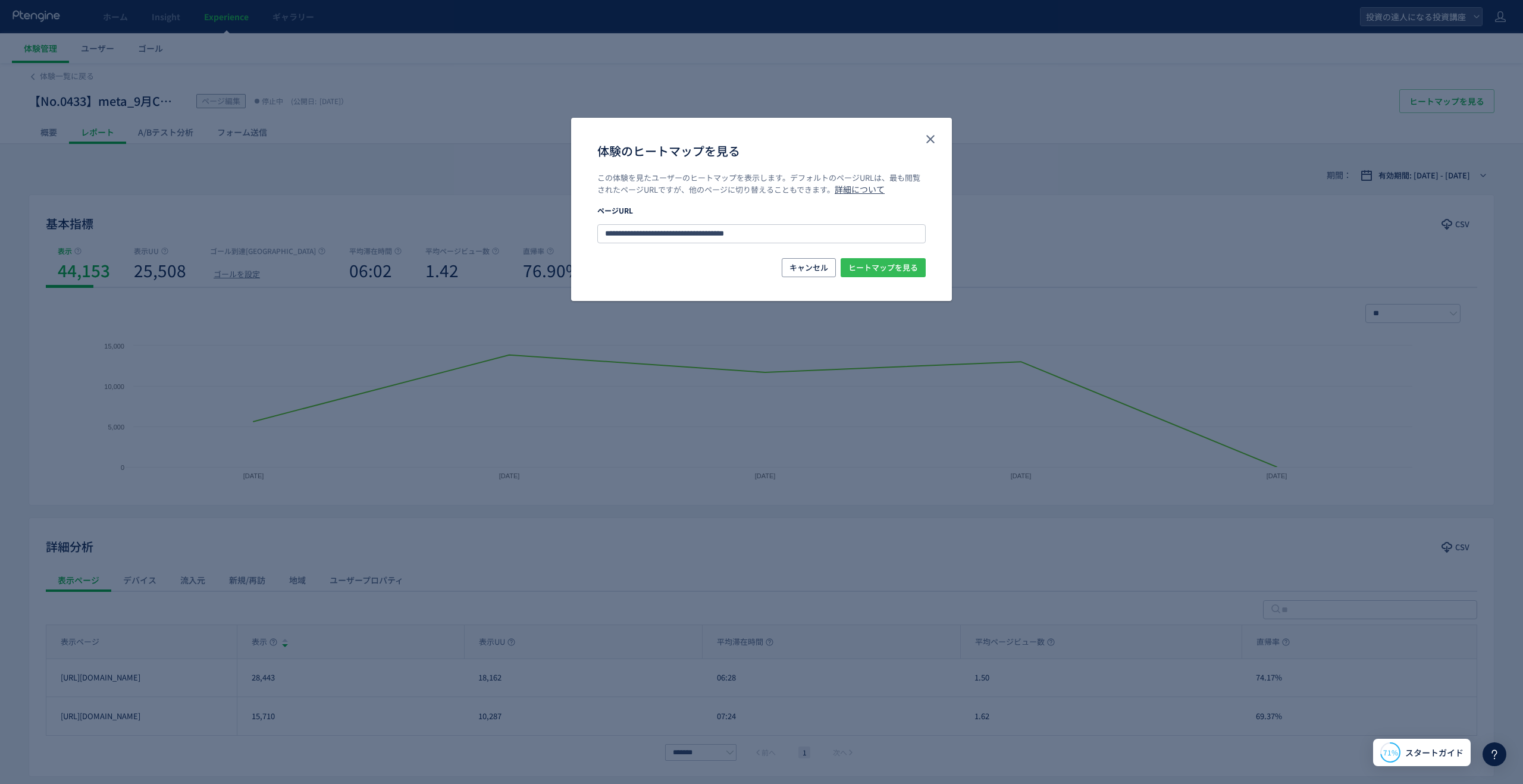
click at [858, 262] on span "ヒートマップを見る" at bounding box center [883, 267] width 69 height 19
click at [927, 133] on icon "close" at bounding box center [930, 139] width 14 height 14
